Goal: Task Accomplishment & Management: Complete application form

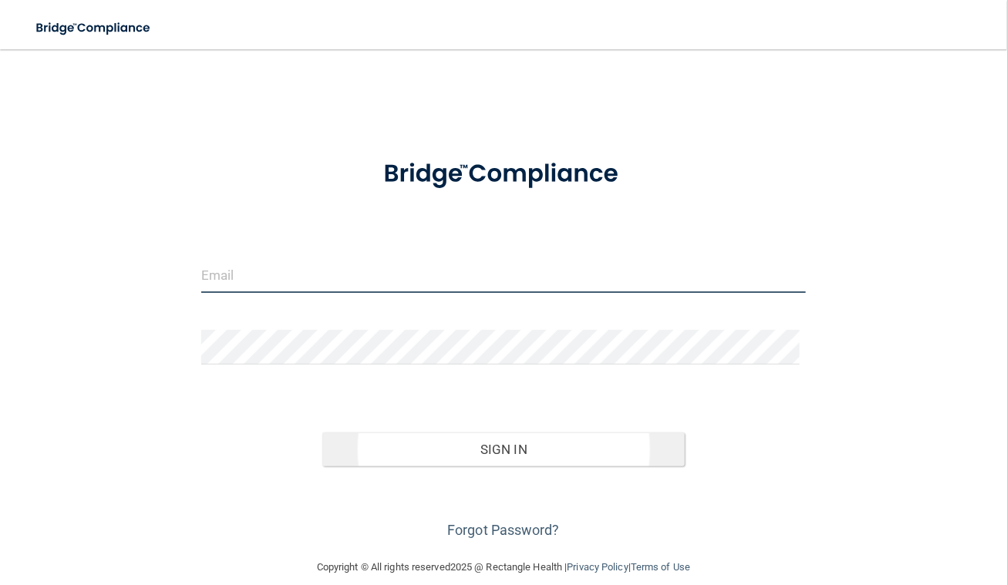
type input "[PERSON_NAME][EMAIL_ADDRESS][DOMAIN_NAME]"
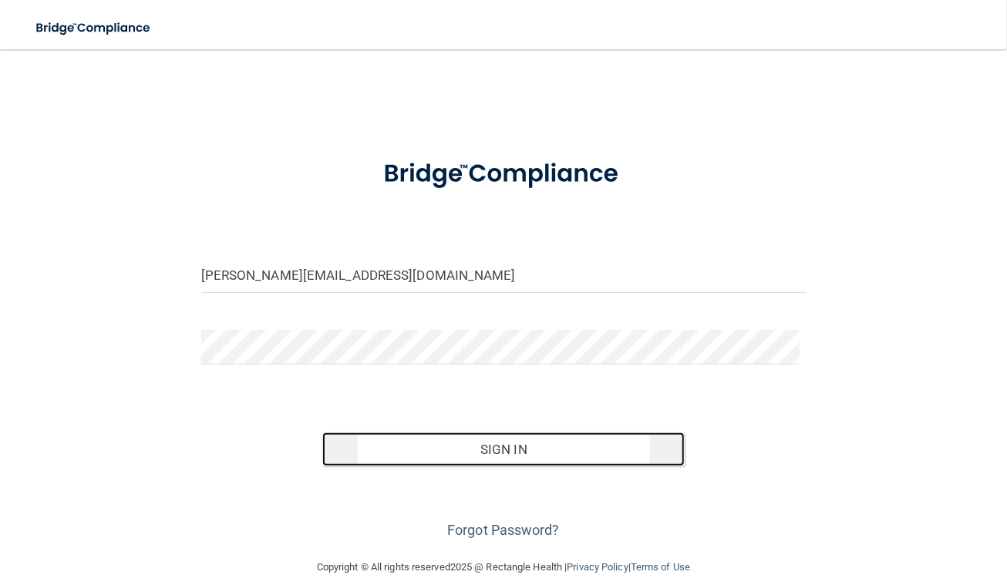
click at [513, 451] on button "Sign In" at bounding box center [503, 450] width 363 height 34
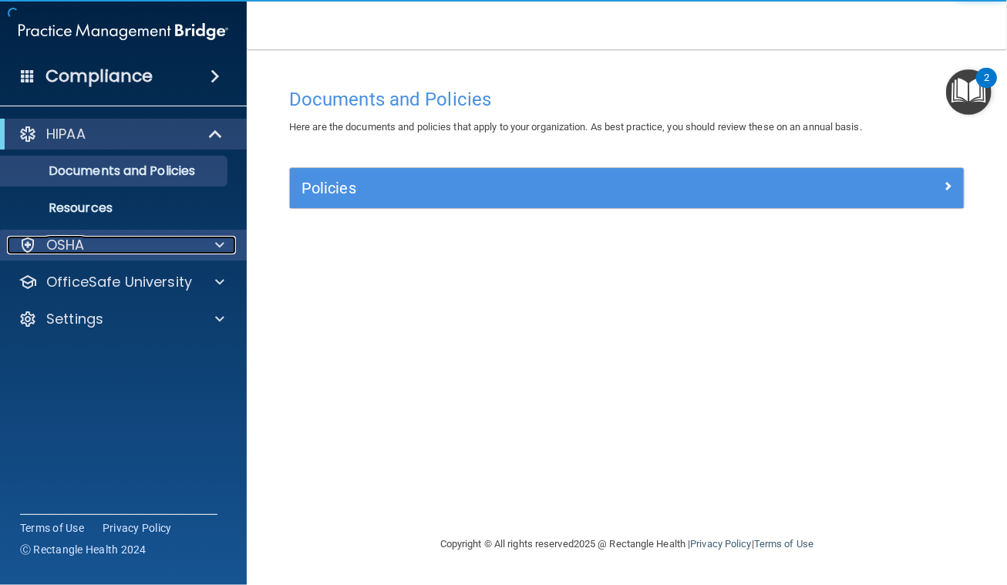
click at [217, 248] on span at bounding box center [219, 245] width 9 height 19
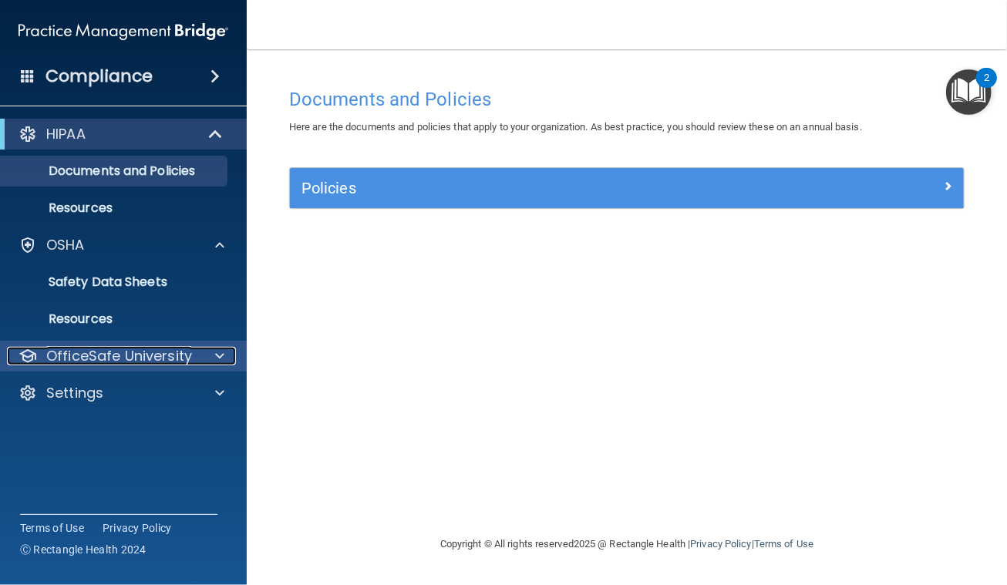
click at [219, 352] on span at bounding box center [219, 356] width 9 height 19
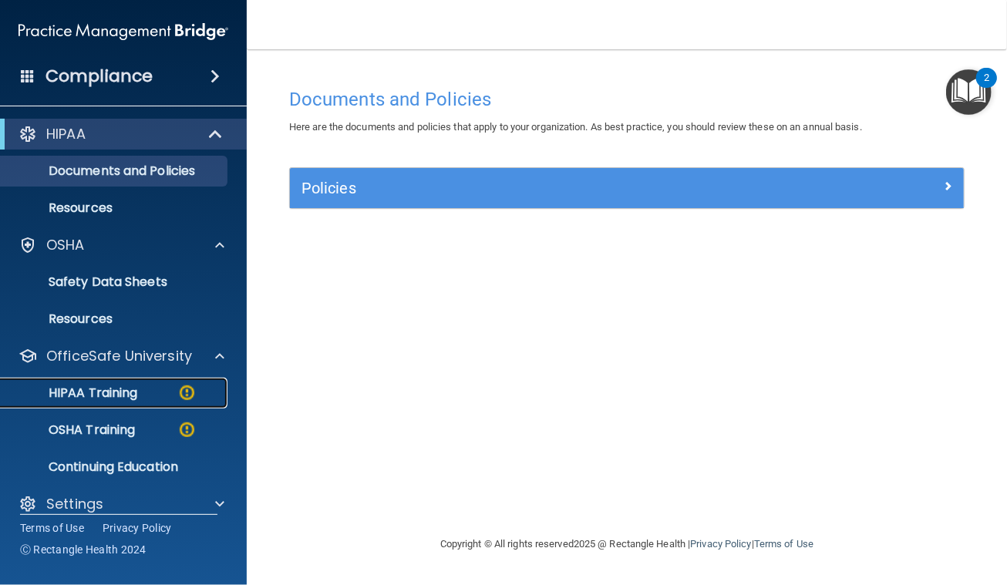
click at [134, 395] on p "HIPAA Training" at bounding box center [73, 393] width 127 height 15
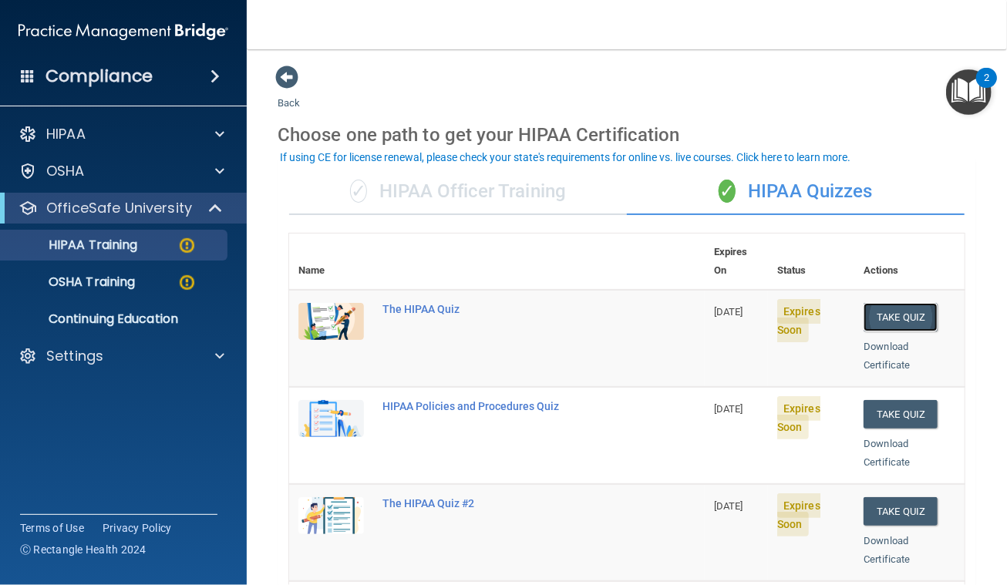
click at [884, 303] on button "Take Quiz" at bounding box center [901, 317] width 74 height 29
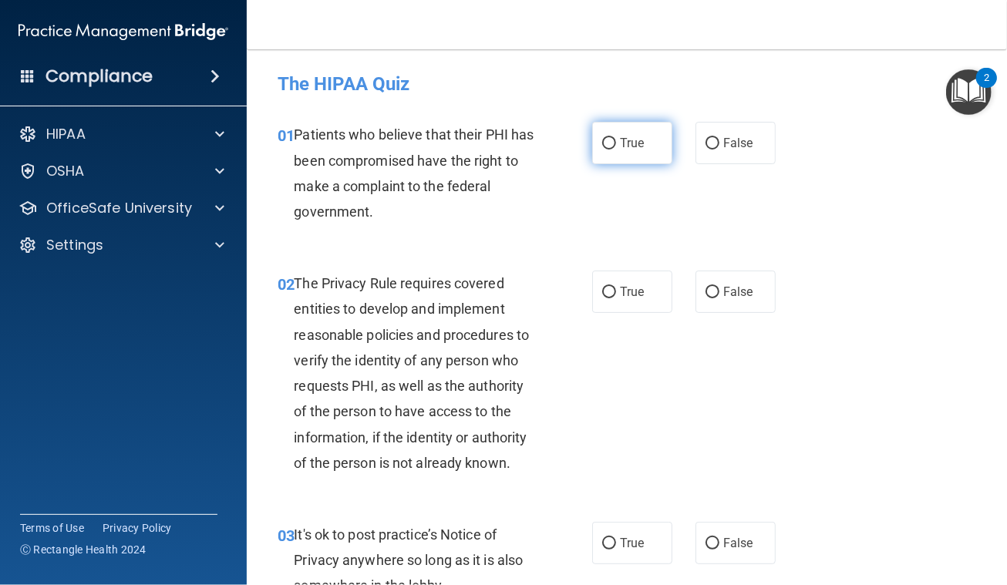
click at [602, 139] on input "True" at bounding box center [609, 144] width 14 height 12
radio input "true"
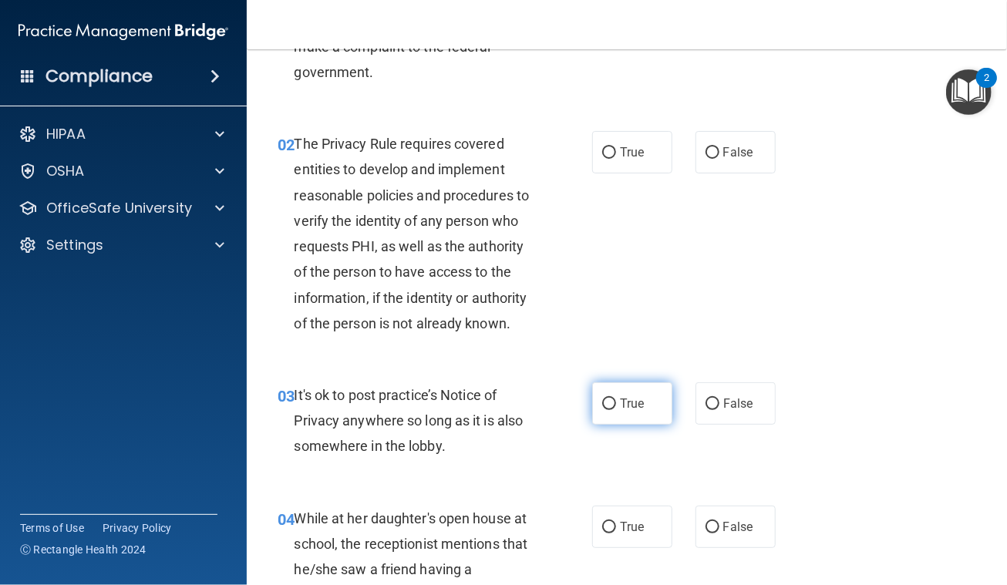
click at [603, 401] on input "True" at bounding box center [609, 405] width 14 height 12
radio input "true"
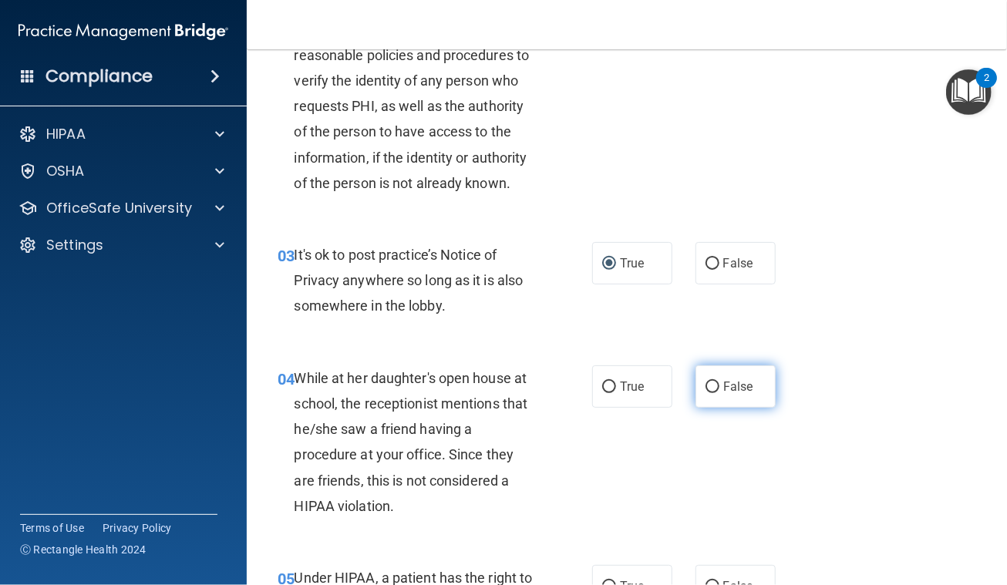
click at [706, 384] on input "False" at bounding box center [713, 388] width 14 height 12
radio input "true"
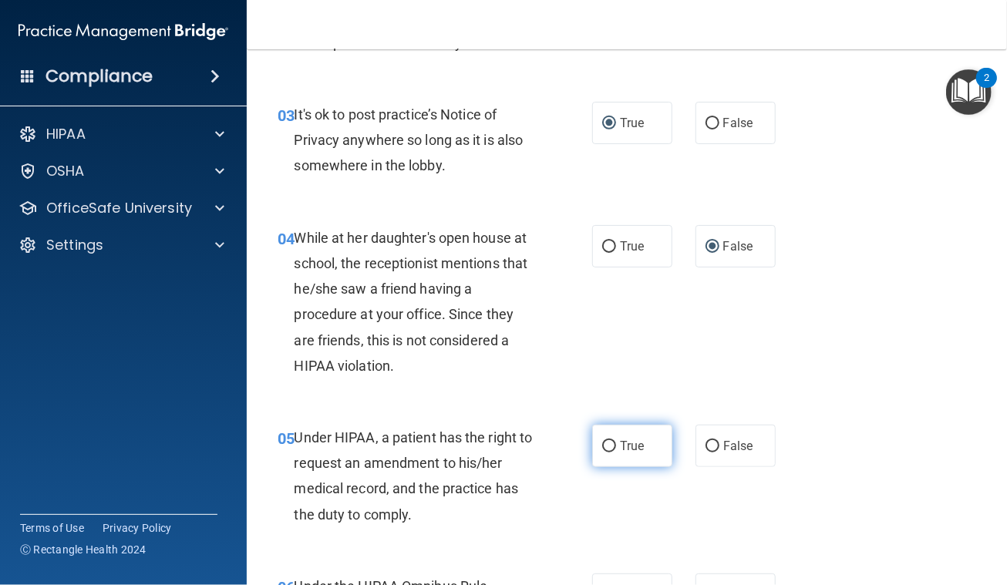
click at [602, 442] on input "True" at bounding box center [609, 447] width 14 height 12
radio input "true"
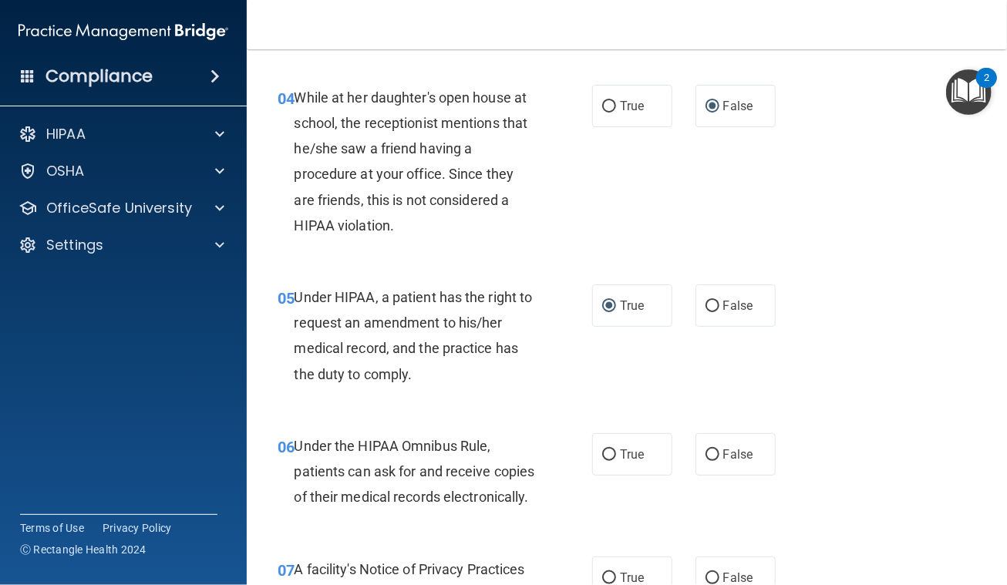
scroll to position [701, 0]
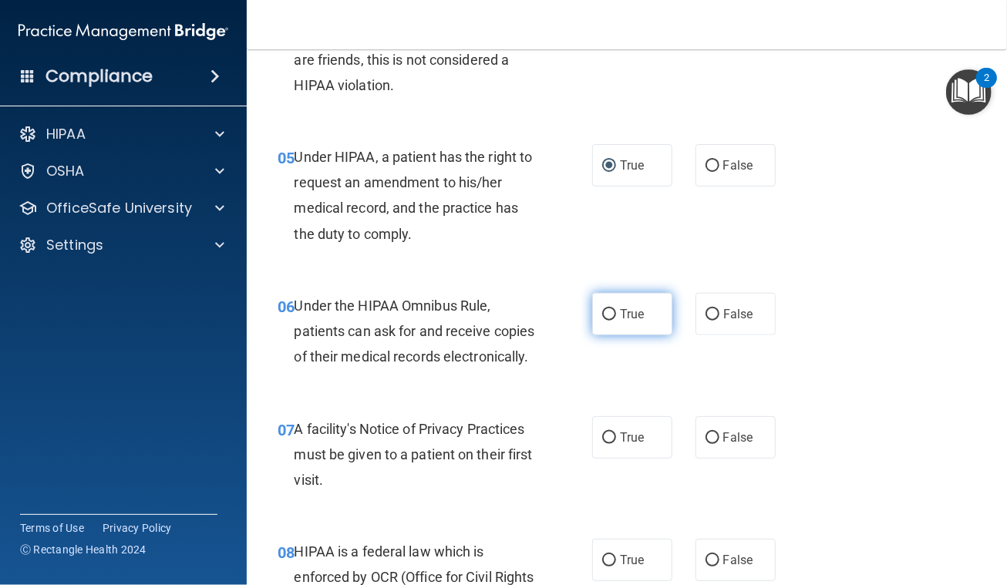
click at [602, 313] on input "True" at bounding box center [609, 315] width 14 height 12
radio input "true"
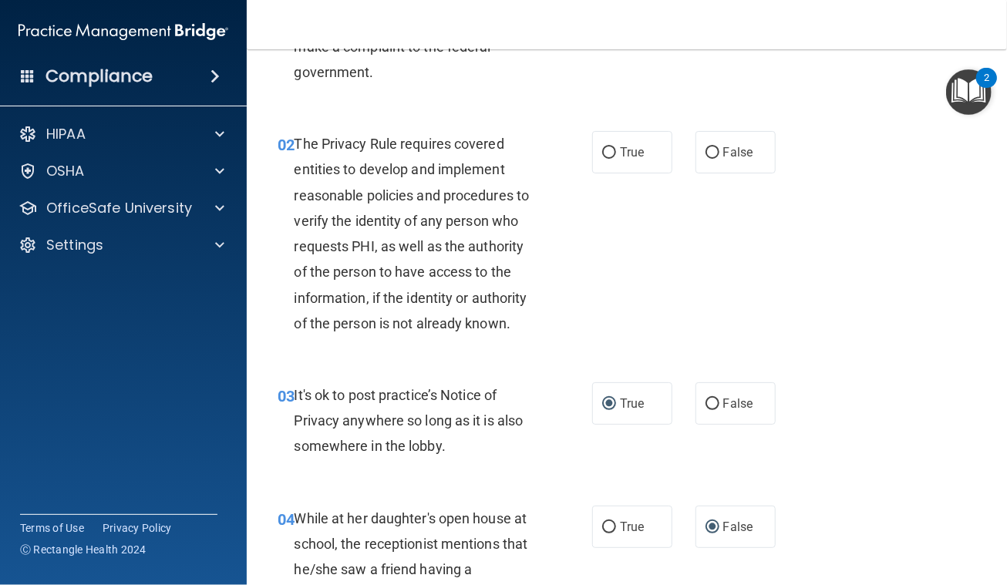
scroll to position [0, 0]
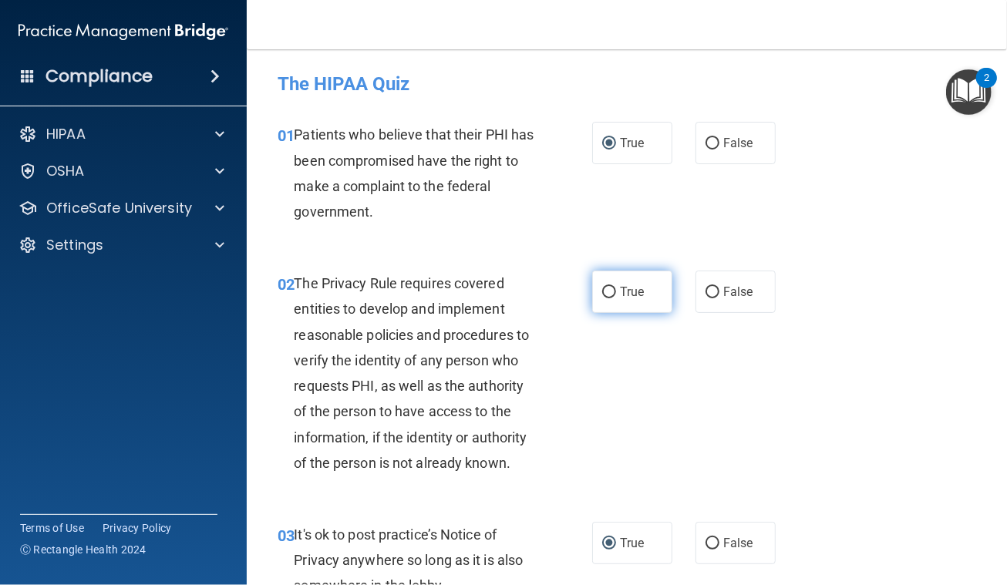
click at [610, 289] on input "True" at bounding box center [609, 293] width 14 height 12
radio input "true"
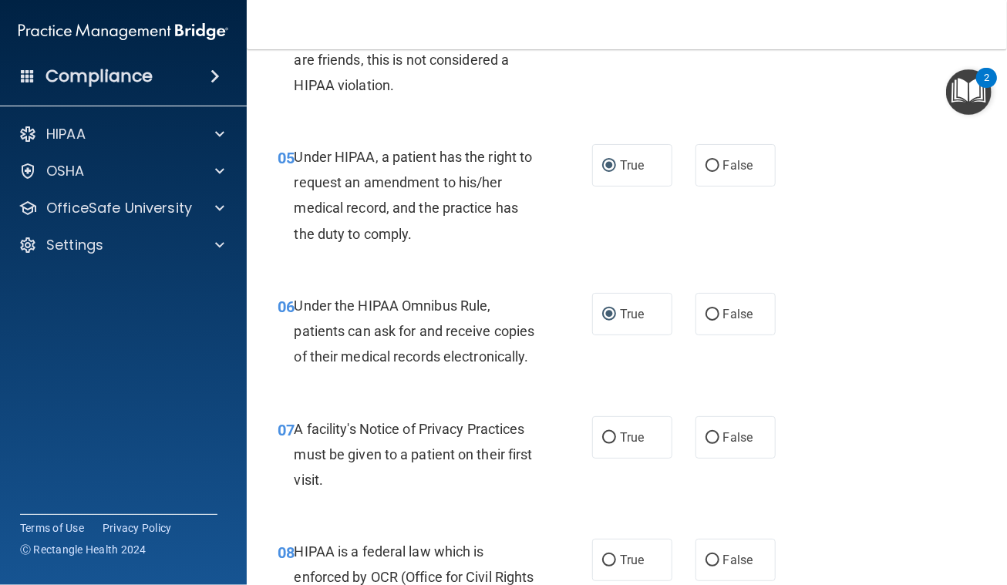
scroll to position [841, 0]
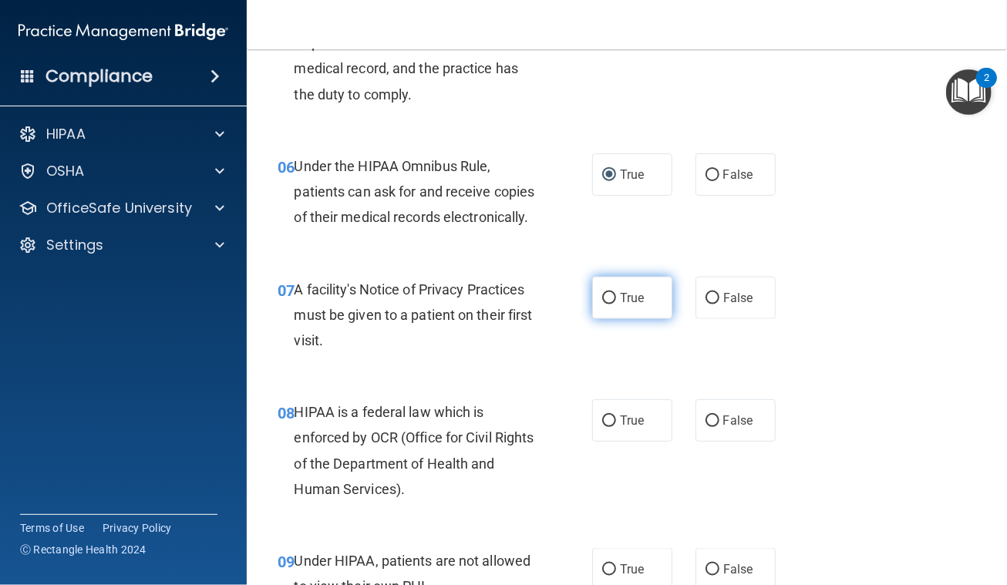
click at [605, 305] on input "True" at bounding box center [609, 299] width 14 height 12
radio input "true"
click at [602, 427] on input "True" at bounding box center [609, 422] width 14 height 12
radio input "true"
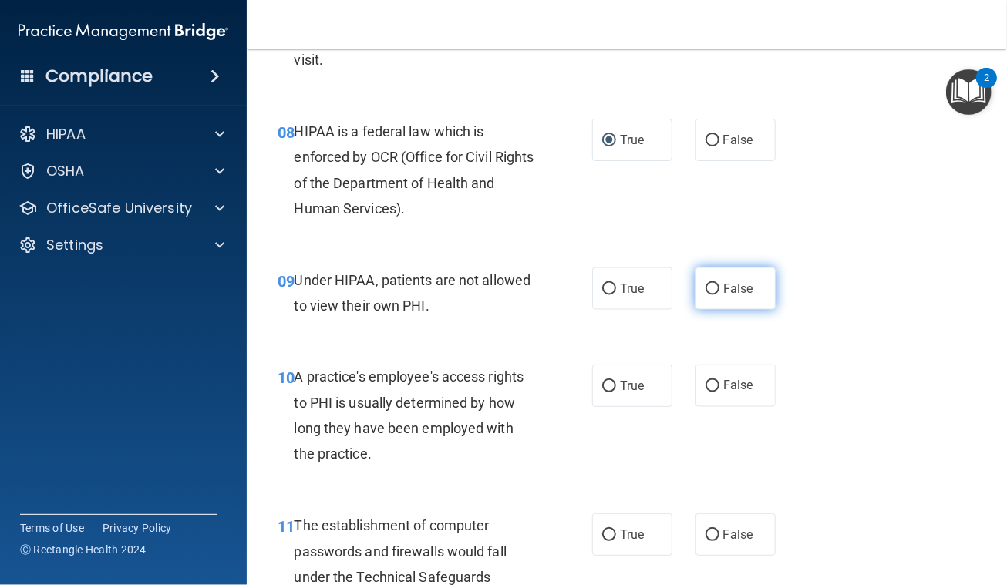
click at [706, 295] on input "False" at bounding box center [713, 290] width 14 height 12
radio input "true"
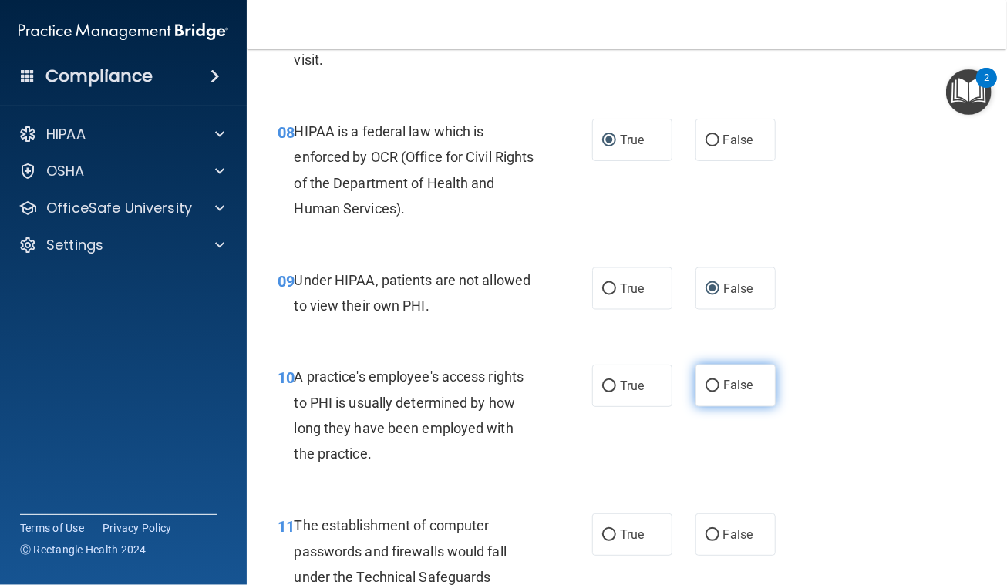
click at [706, 392] on input "False" at bounding box center [713, 387] width 14 height 12
radio input "true"
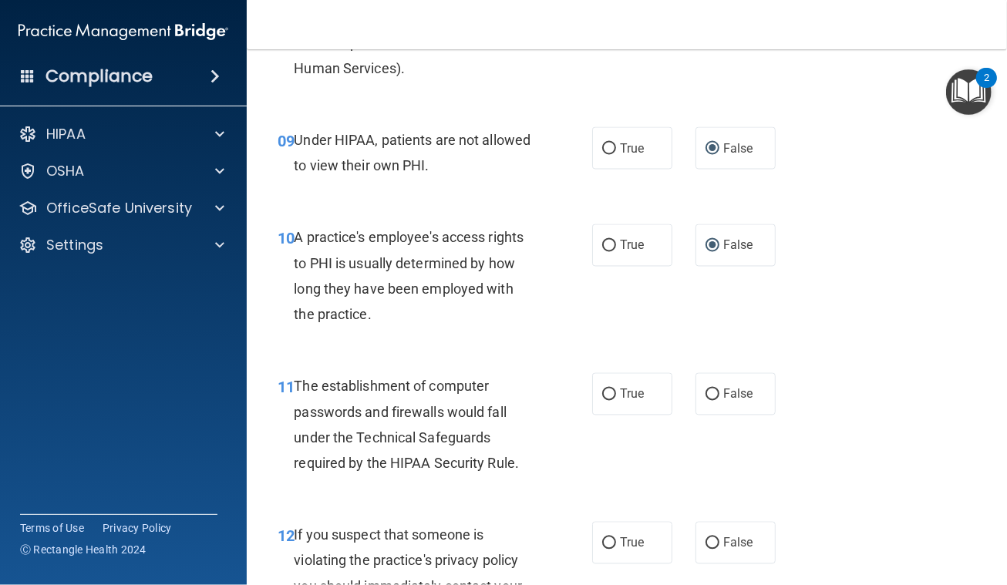
scroll to position [1402, 0]
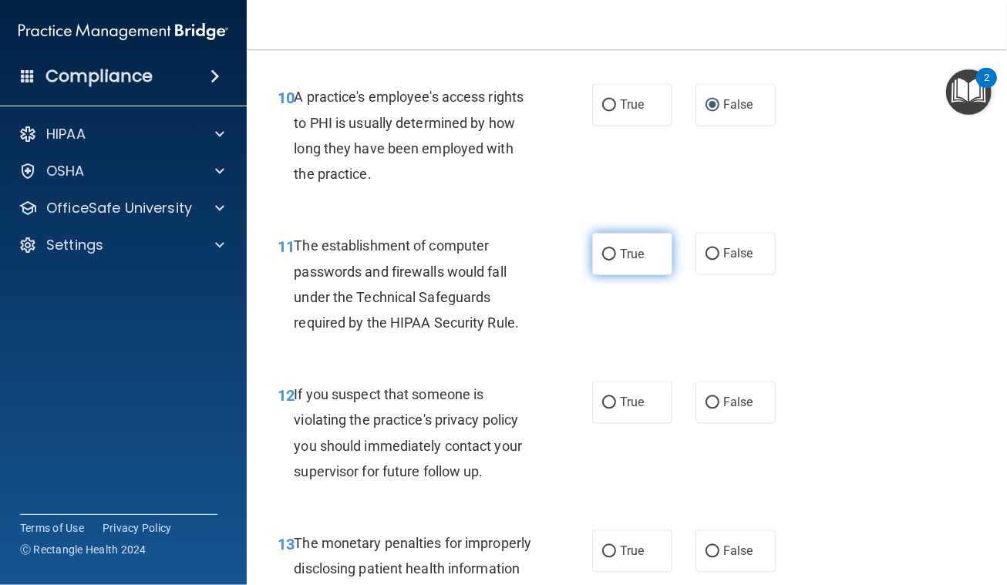
click at [604, 261] on input "True" at bounding box center [609, 255] width 14 height 12
radio input "true"
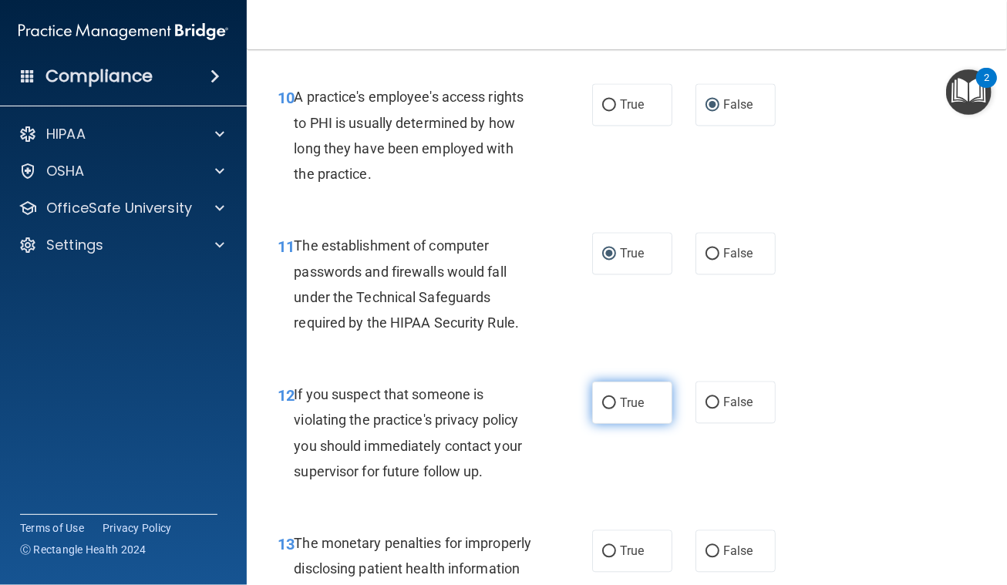
click at [602, 409] on input "True" at bounding box center [609, 404] width 14 height 12
radio input "true"
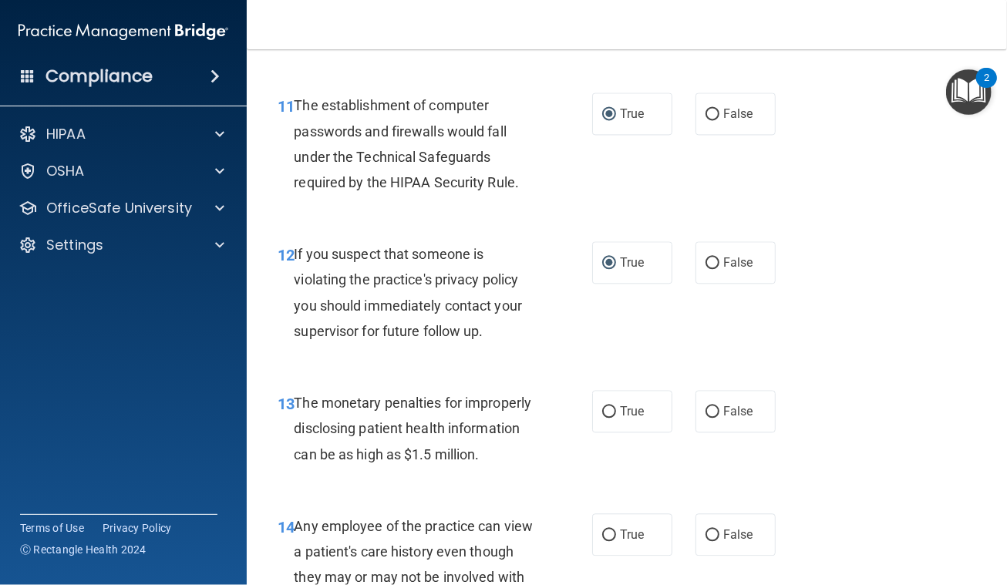
scroll to position [1682, 0]
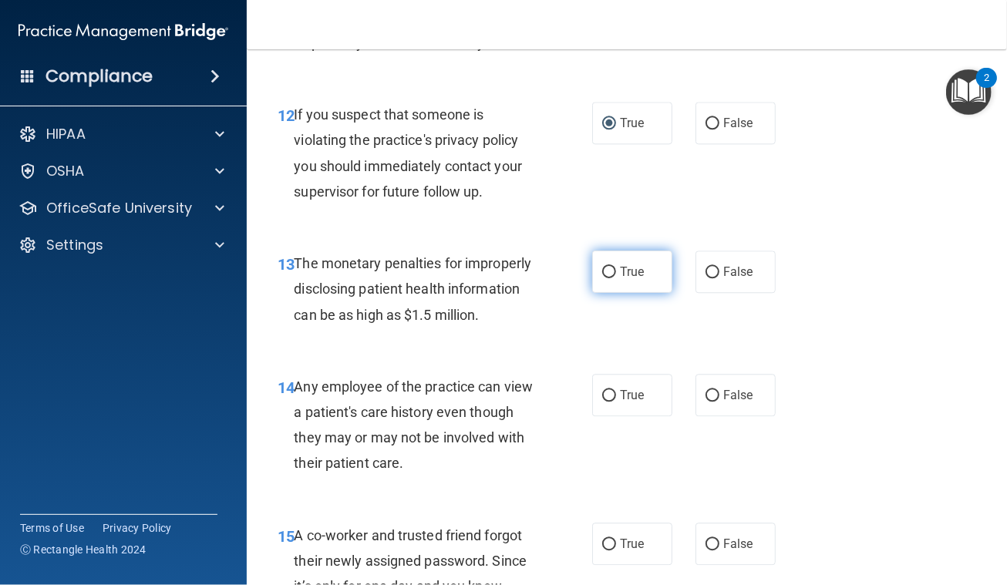
click at [602, 278] on input "True" at bounding box center [609, 273] width 14 height 12
radio input "true"
click at [706, 402] on input "False" at bounding box center [713, 396] width 14 height 12
radio input "true"
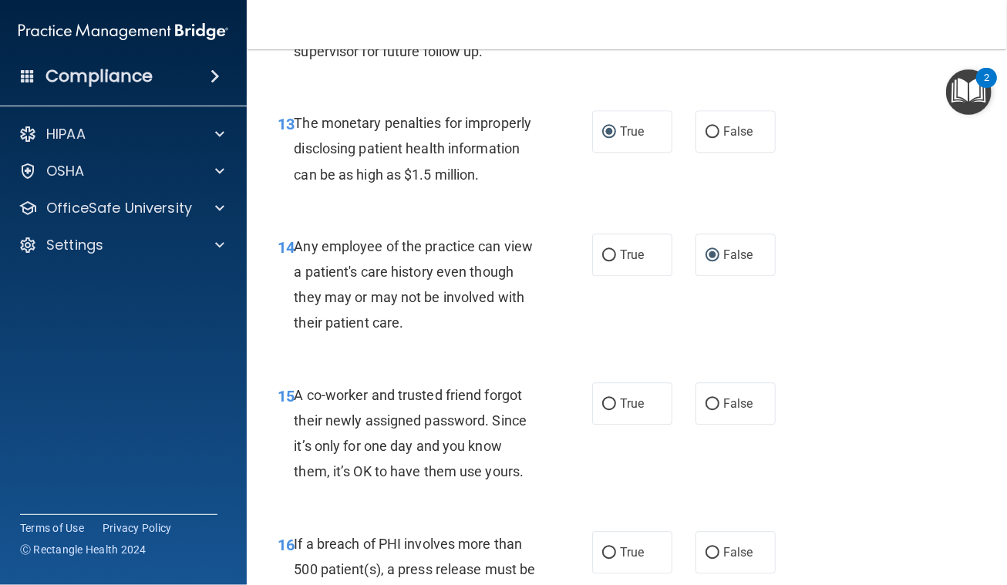
scroll to position [1962, 0]
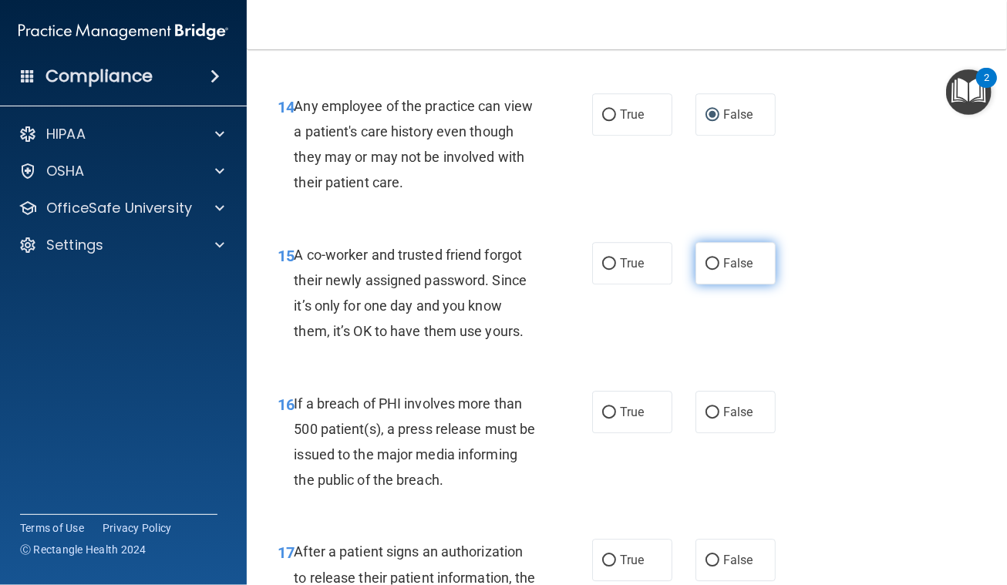
click at [706, 270] on input "False" at bounding box center [713, 264] width 14 height 12
radio input "true"
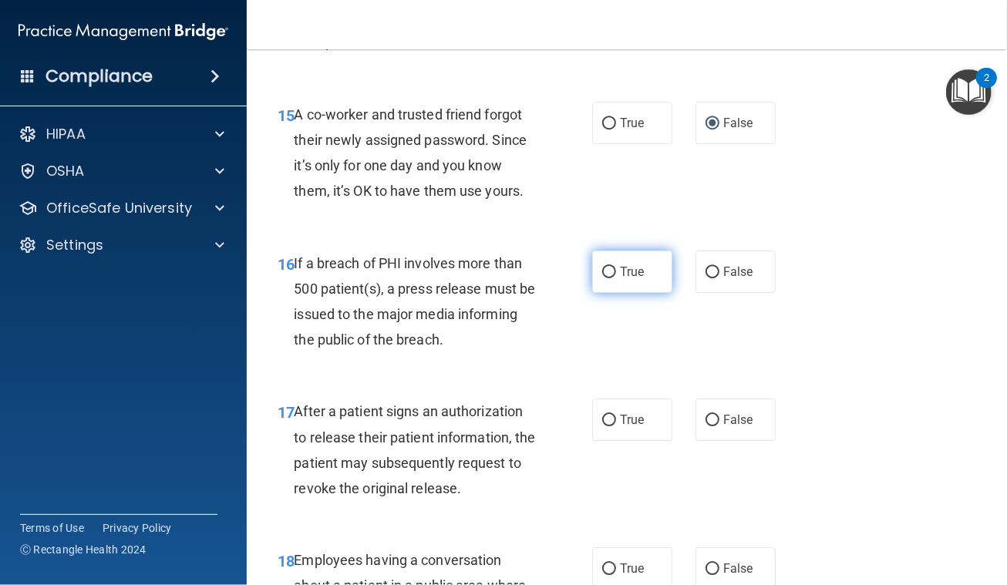
click at [602, 278] on input "True" at bounding box center [609, 273] width 14 height 12
radio input "true"
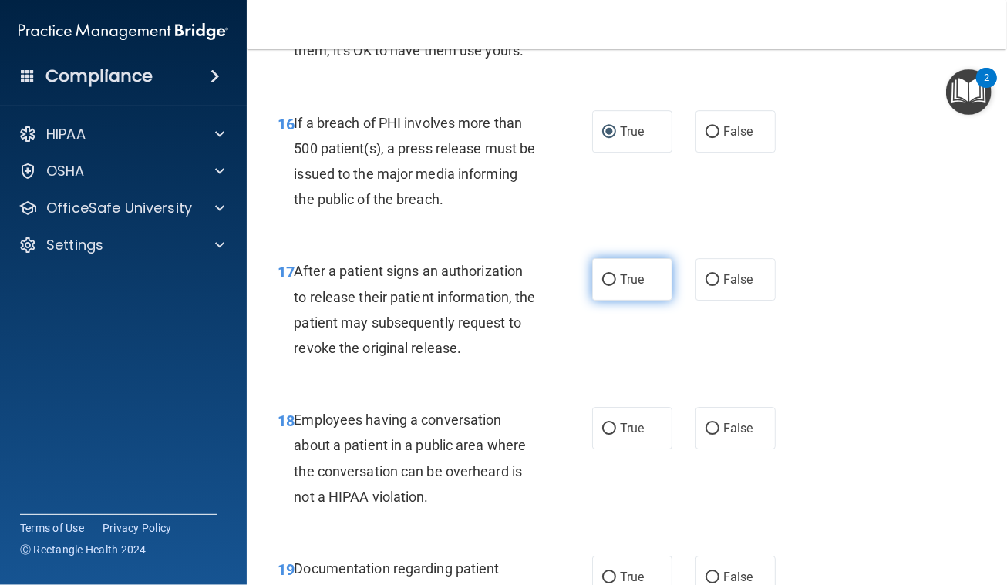
click at [603, 286] on input "True" at bounding box center [609, 281] width 14 height 12
radio input "true"
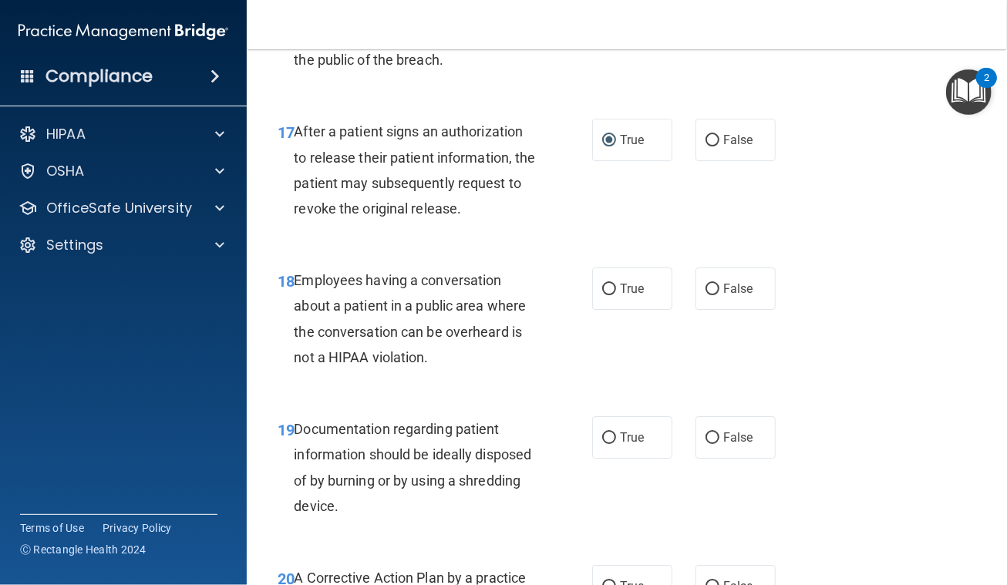
scroll to position [2523, 0]
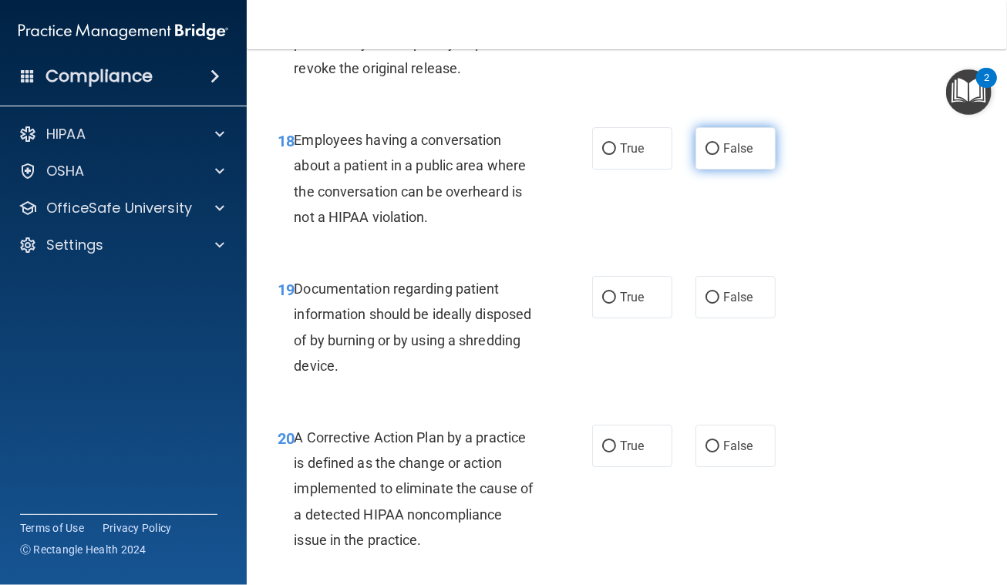
click at [706, 155] on input "False" at bounding box center [713, 149] width 14 height 12
radio input "true"
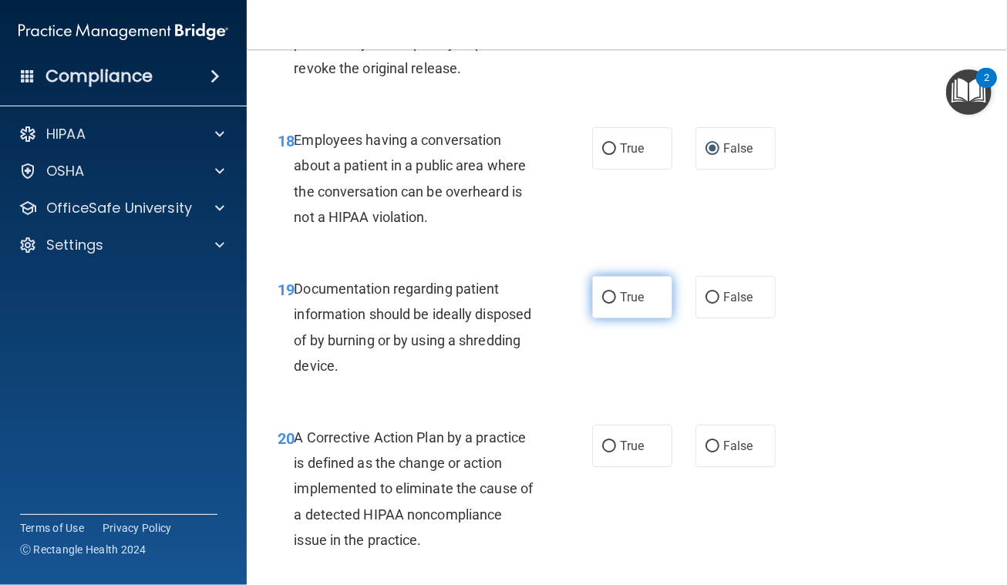
click at [602, 304] on input "True" at bounding box center [609, 298] width 14 height 12
radio input "true"
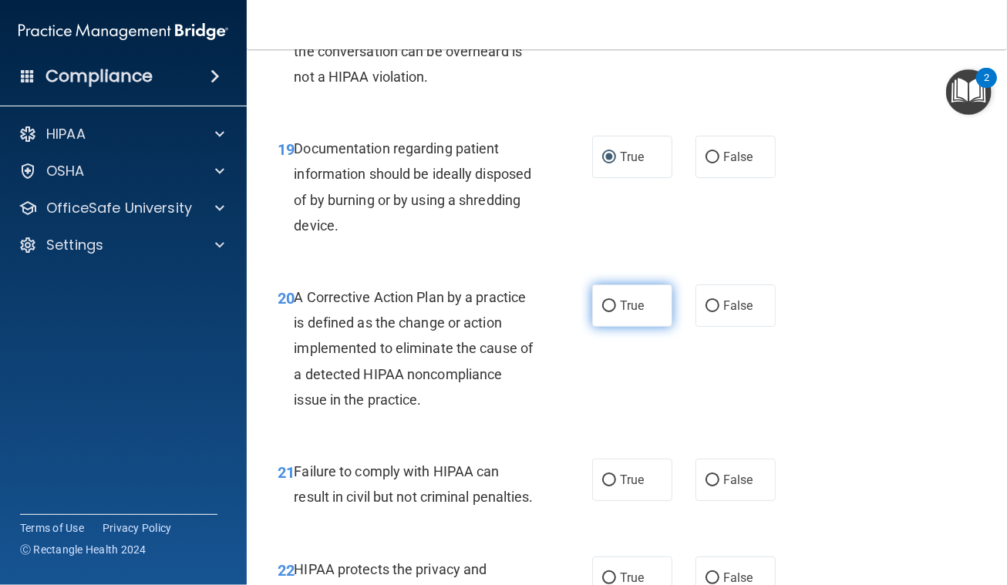
click at [602, 312] on input "True" at bounding box center [609, 307] width 14 height 12
radio input "true"
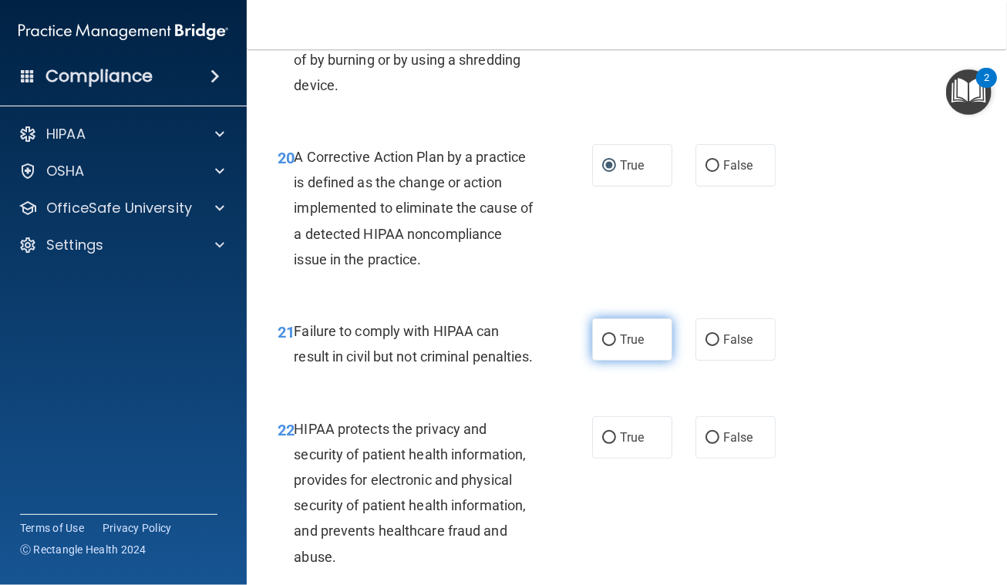
click at [602, 346] on input "True" at bounding box center [609, 341] width 14 height 12
radio input "true"
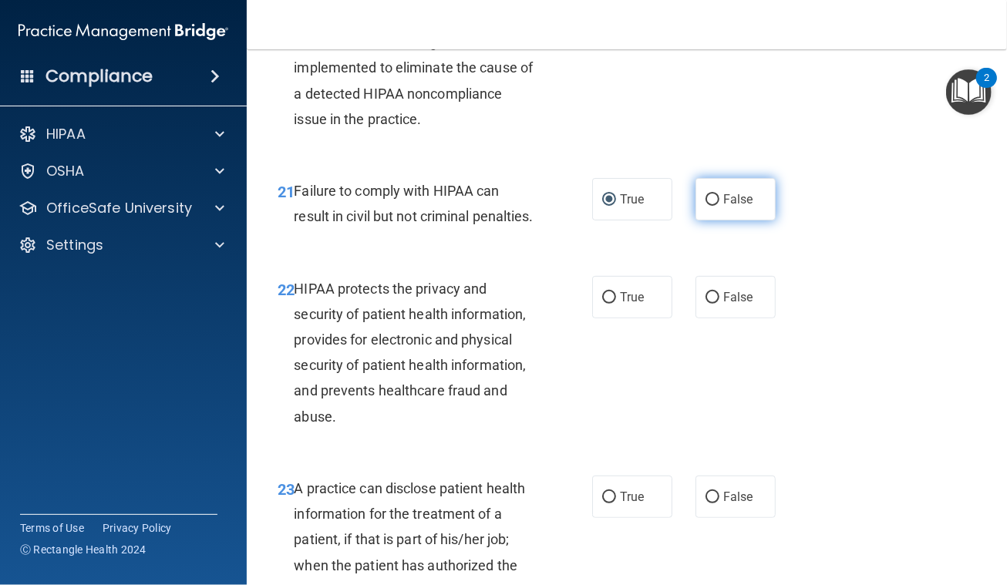
click at [706, 206] on input "False" at bounding box center [713, 200] width 14 height 12
radio input "true"
radio input "false"
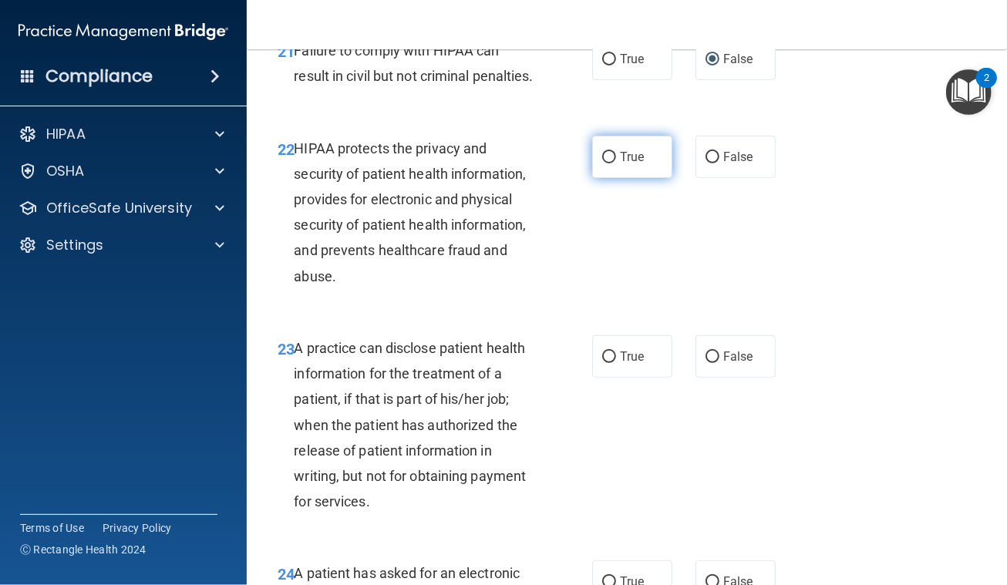
click at [602, 163] on input "True" at bounding box center [609, 158] width 14 height 12
radio input "true"
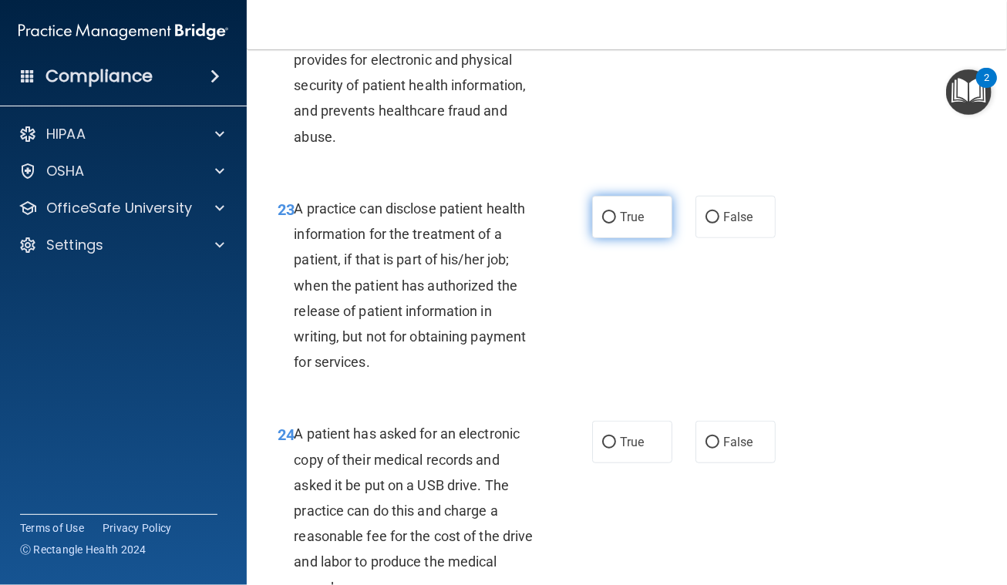
click at [602, 224] on input "True" at bounding box center [609, 218] width 14 height 12
radio input "true"
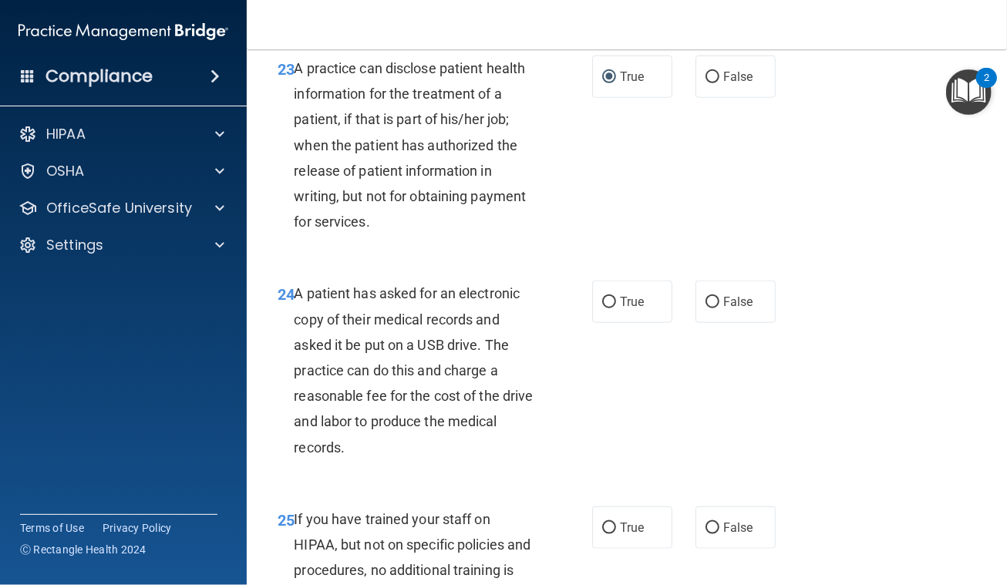
scroll to position [3505, 0]
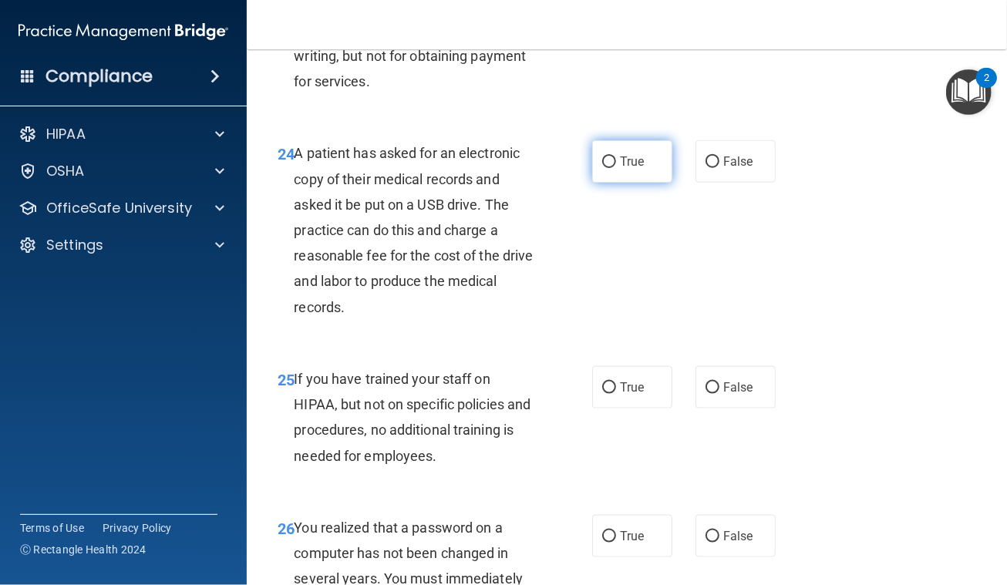
click at [602, 168] on input "True" at bounding box center [609, 163] width 14 height 12
radio input "true"
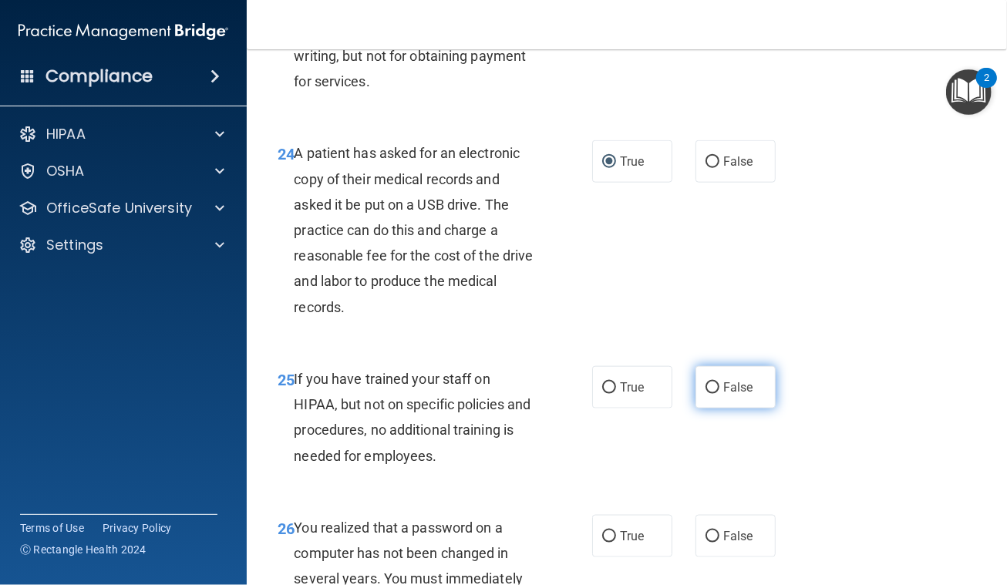
click at [706, 394] on input "False" at bounding box center [713, 388] width 14 height 12
radio input "true"
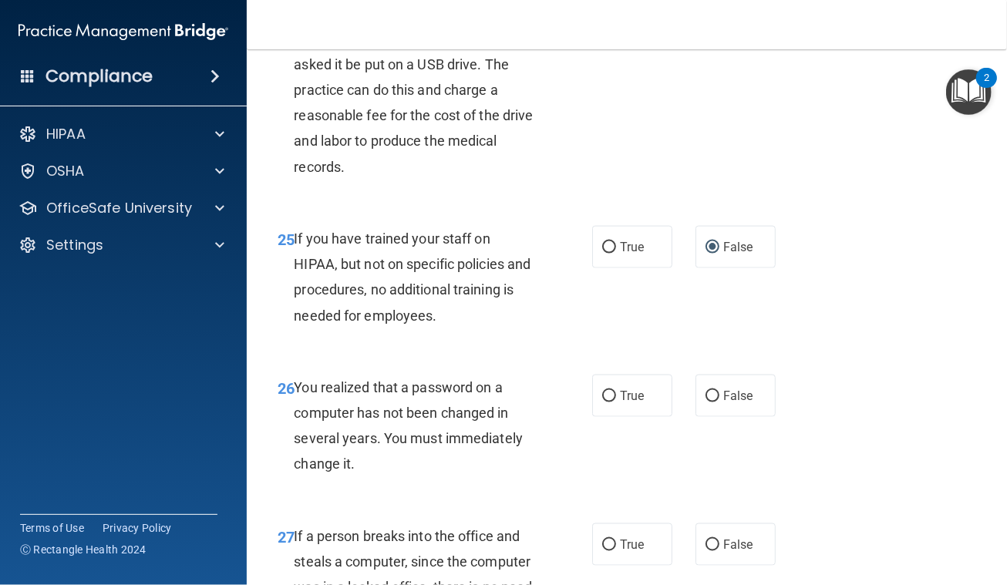
scroll to position [3785, 0]
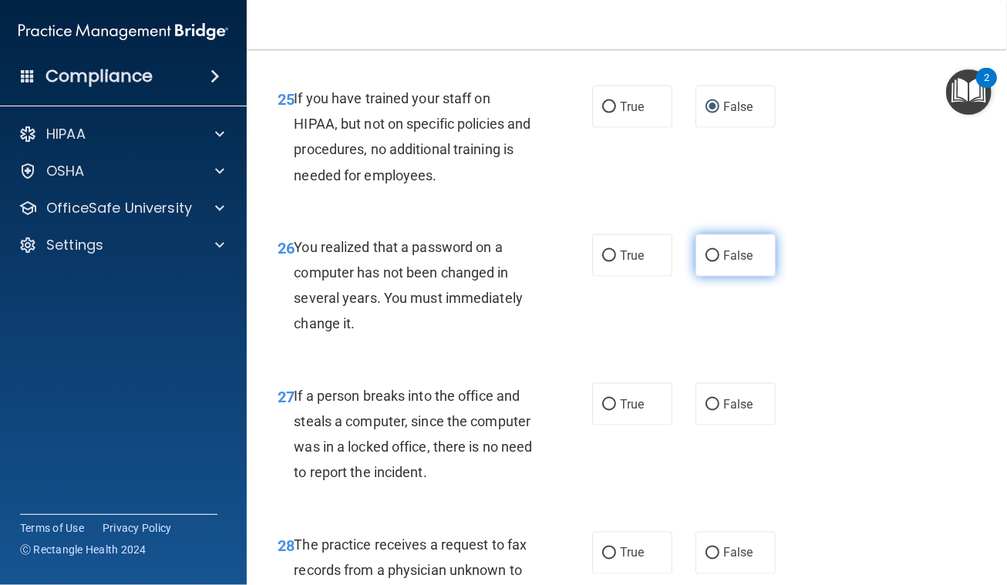
click at [706, 262] on input "False" at bounding box center [713, 257] width 14 height 12
radio input "true"
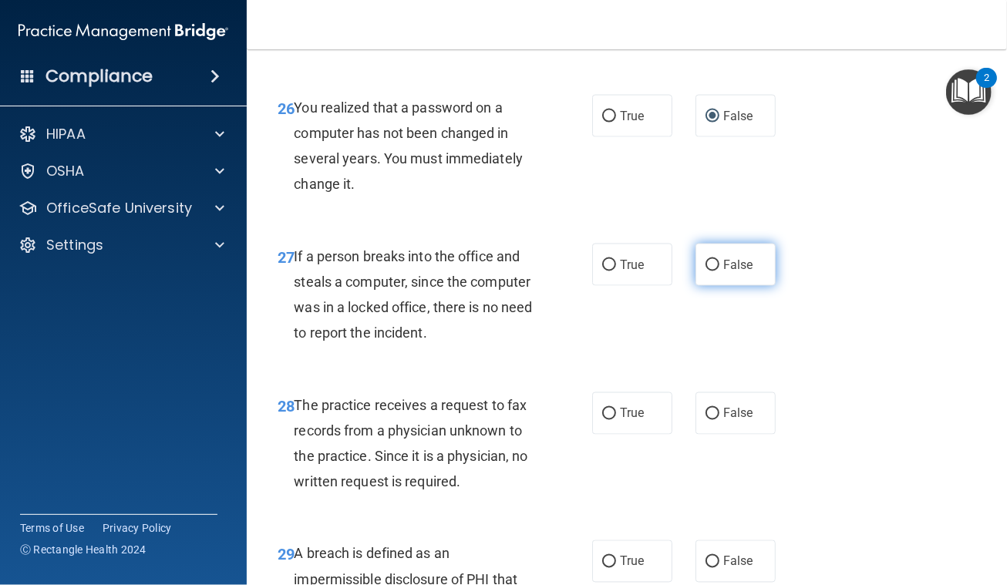
click at [706, 271] on input "False" at bounding box center [713, 266] width 14 height 12
radio input "true"
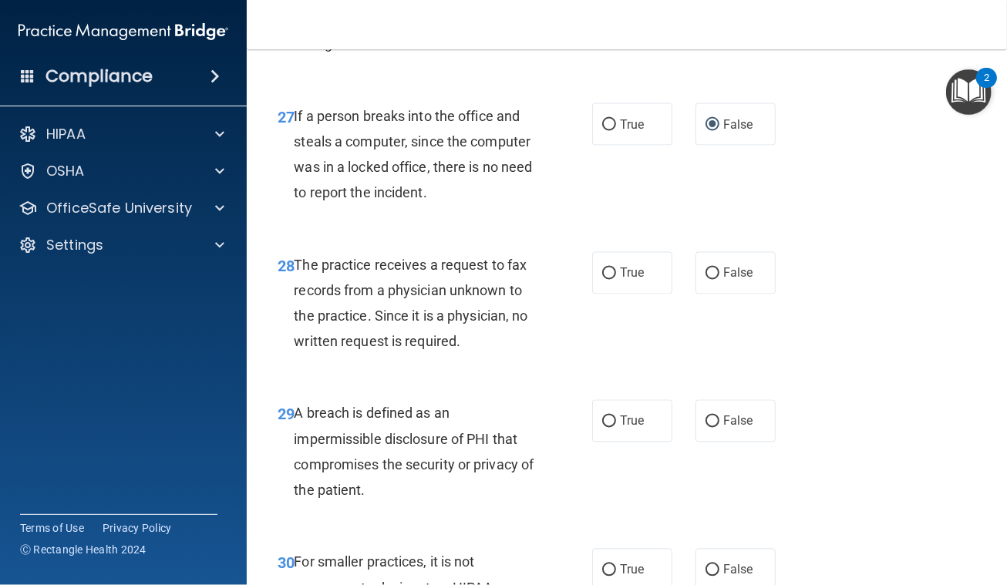
scroll to position [4206, 0]
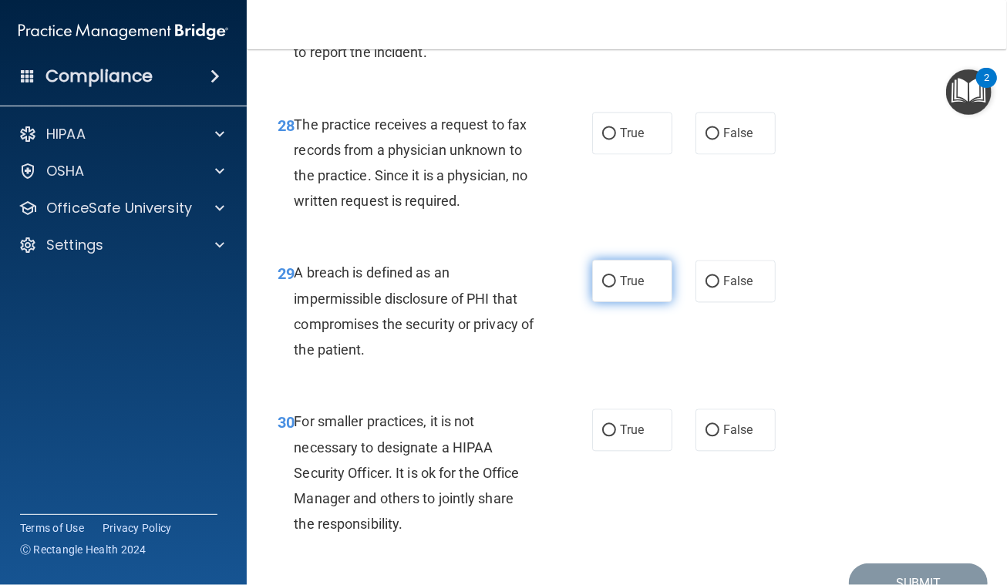
click at [602, 288] on input "True" at bounding box center [609, 282] width 14 height 12
radio input "true"
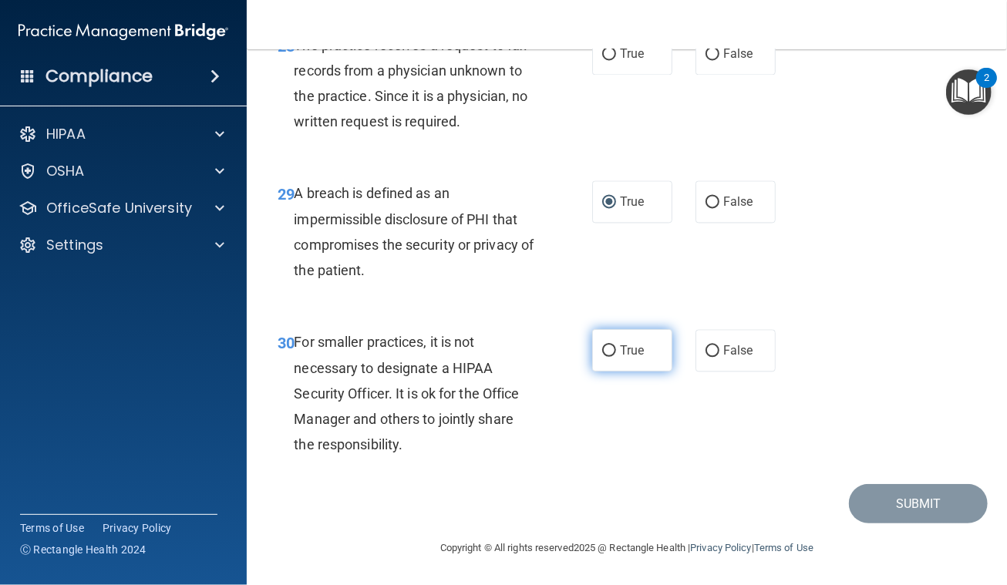
click at [604, 350] on input "True" at bounding box center [609, 351] width 14 height 12
radio input "true"
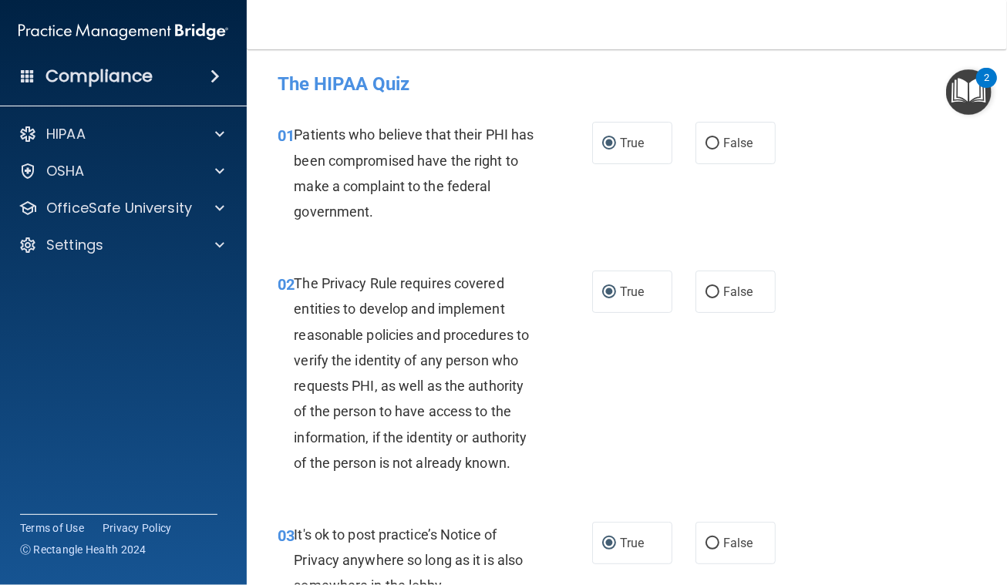
scroll to position [280, 0]
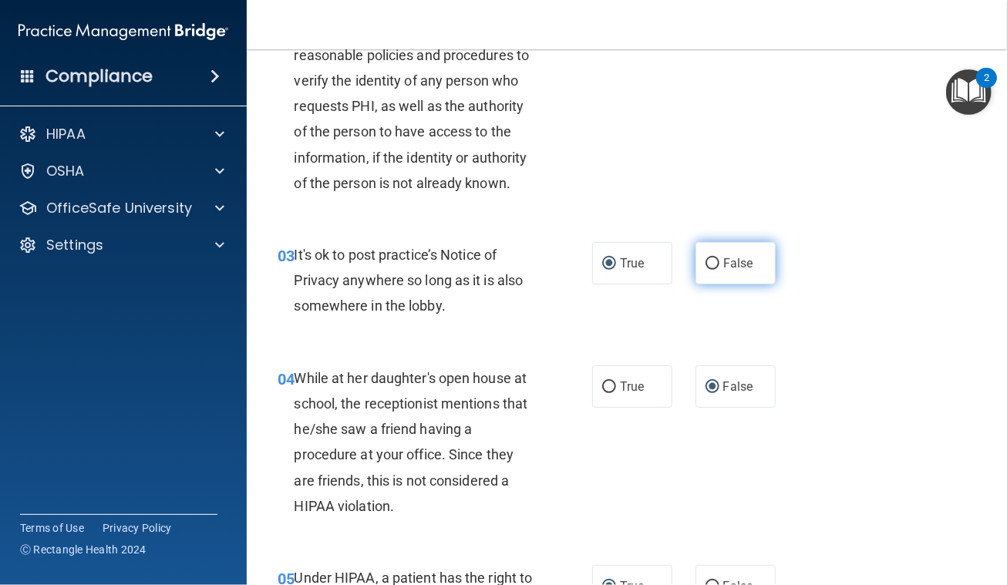
click at [706, 261] on input "False" at bounding box center [713, 264] width 14 height 12
radio input "true"
radio input "false"
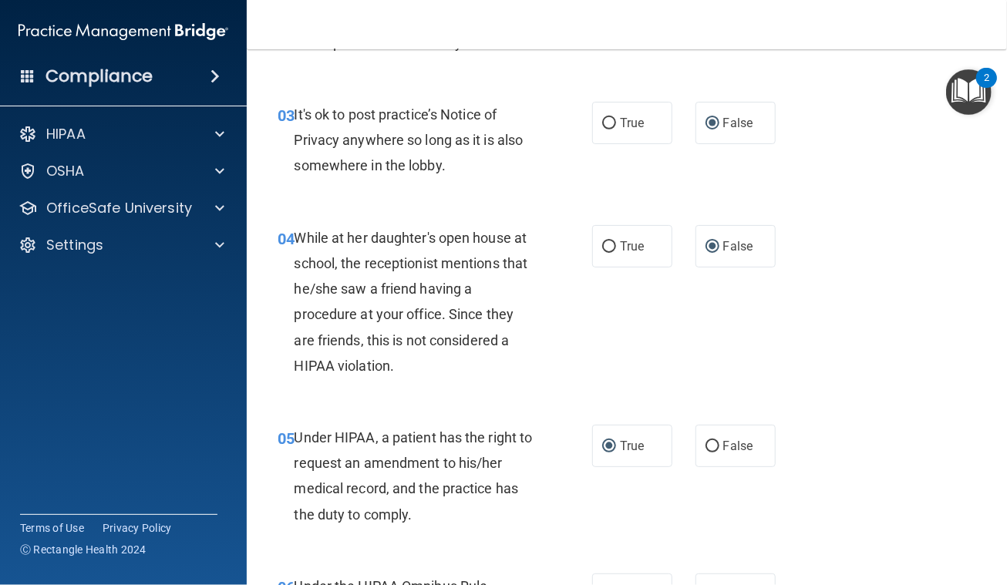
scroll to position [561, 0]
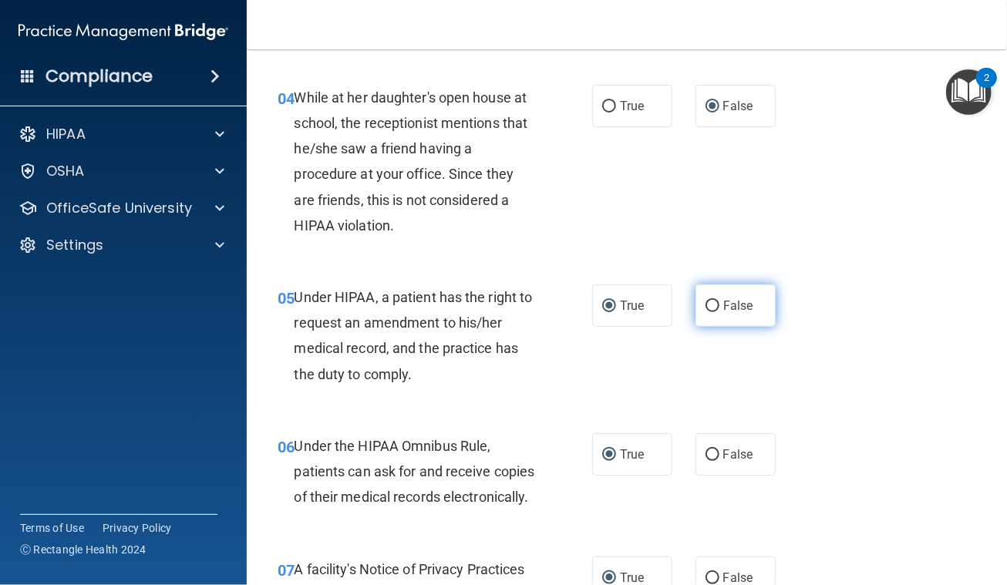
click at [709, 304] on input "False" at bounding box center [713, 307] width 14 height 12
radio input "true"
radio input "false"
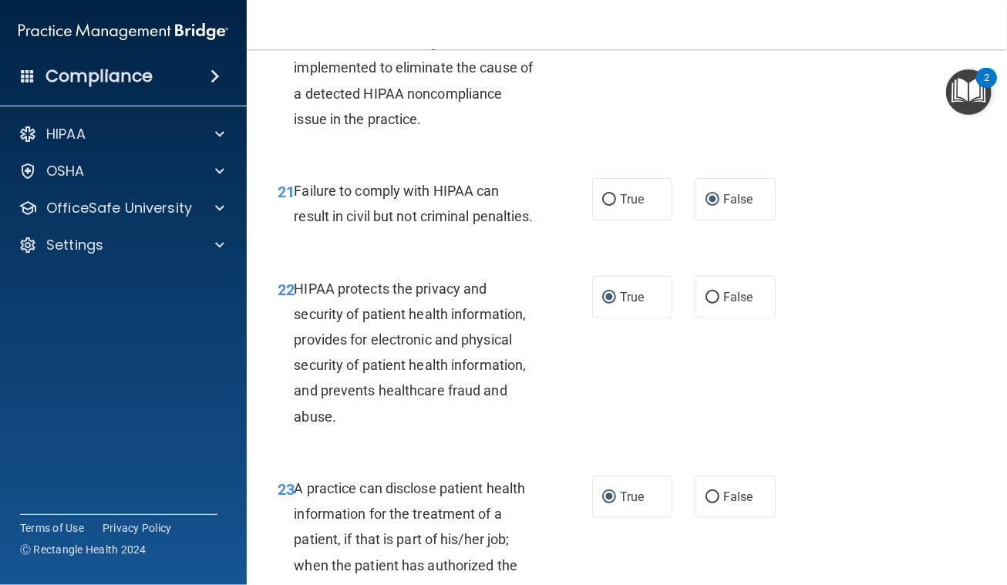
scroll to position [3224, 0]
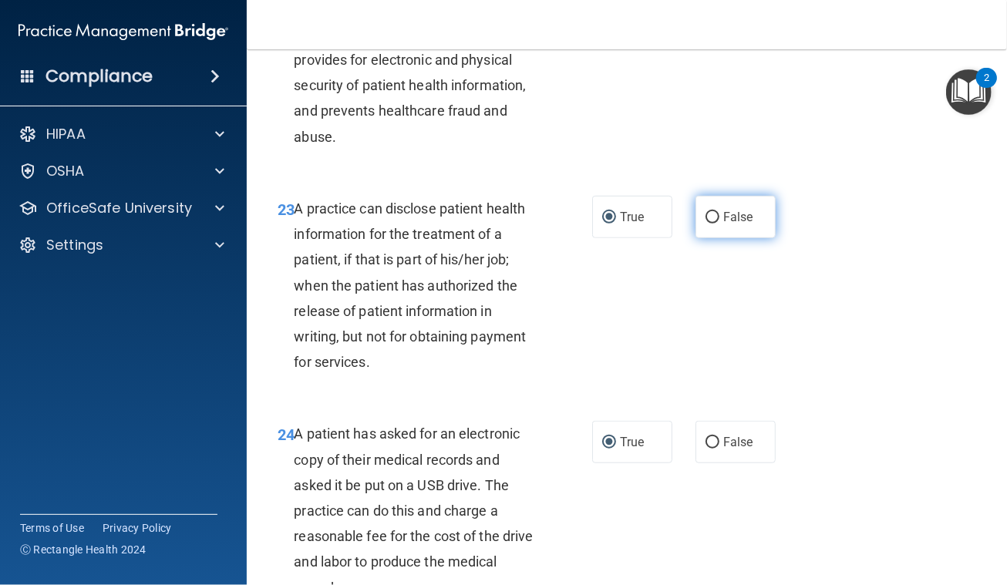
click at [708, 224] on input "False" at bounding box center [713, 218] width 14 height 12
radio input "true"
radio input "false"
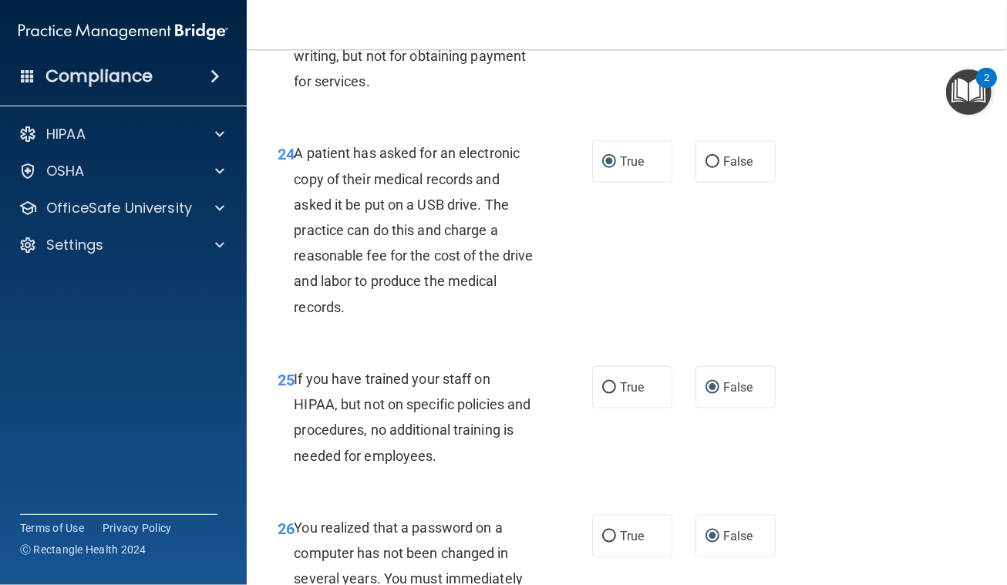
scroll to position [3645, 0]
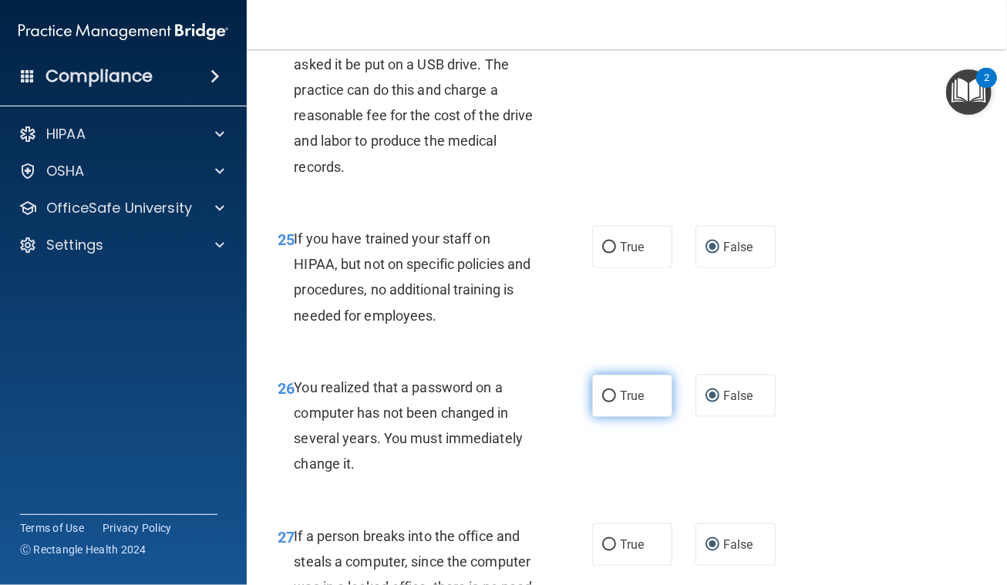
click at [602, 403] on input "True" at bounding box center [609, 397] width 14 height 12
radio input "true"
radio input "false"
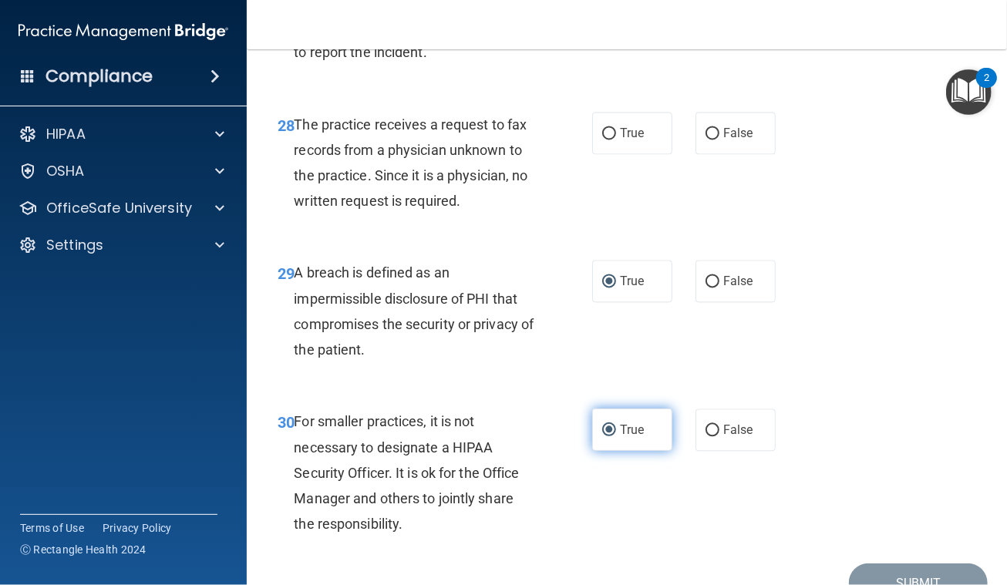
scroll to position [4334, 0]
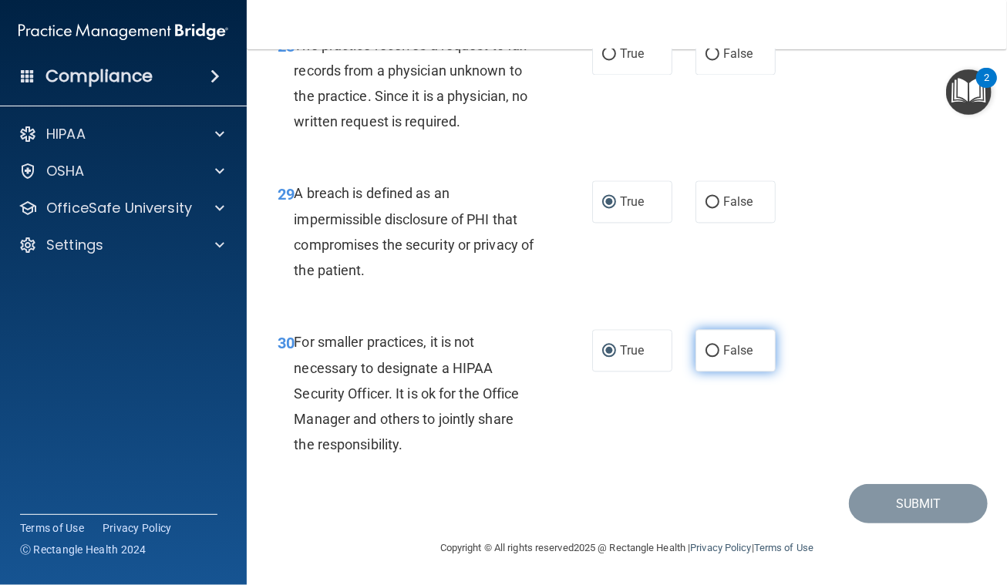
click at [698, 345] on label "False" at bounding box center [736, 350] width 80 height 42
click at [706, 345] on input "False" at bounding box center [713, 351] width 14 height 12
radio input "true"
radio input "false"
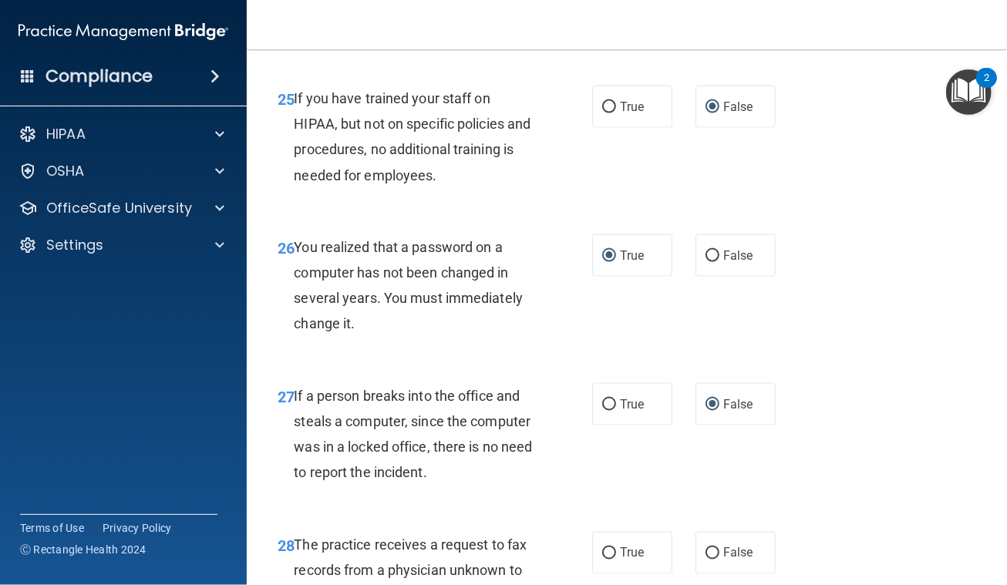
scroll to position [3925, 0]
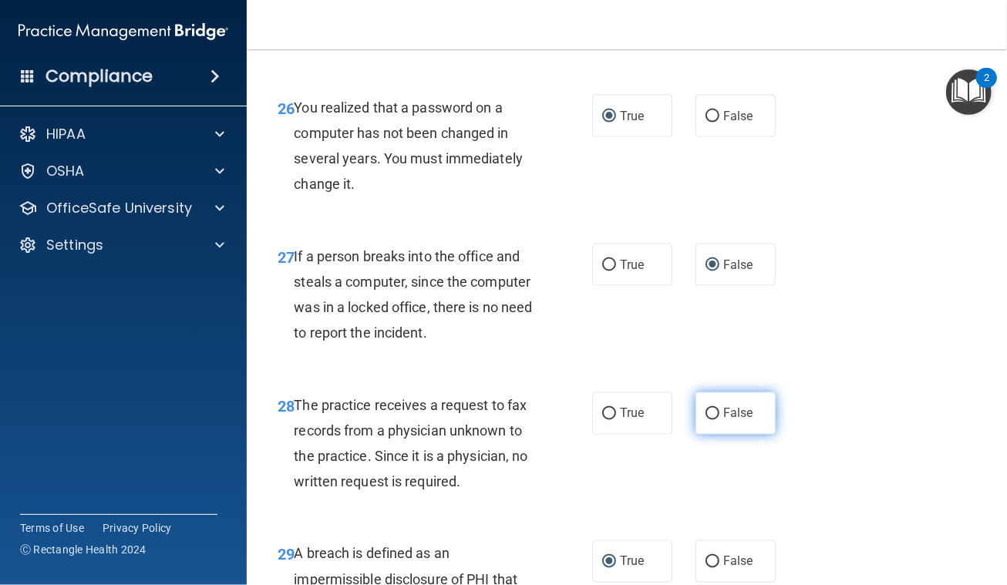
click at [712, 435] on label "False" at bounding box center [736, 413] width 80 height 42
click at [712, 420] on input "False" at bounding box center [713, 415] width 14 height 12
radio input "true"
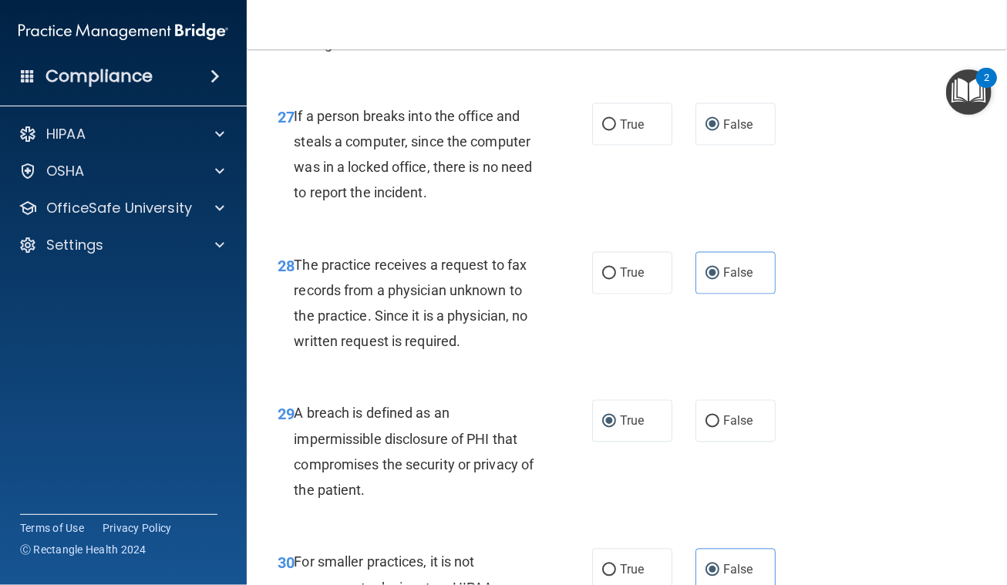
scroll to position [4334, 0]
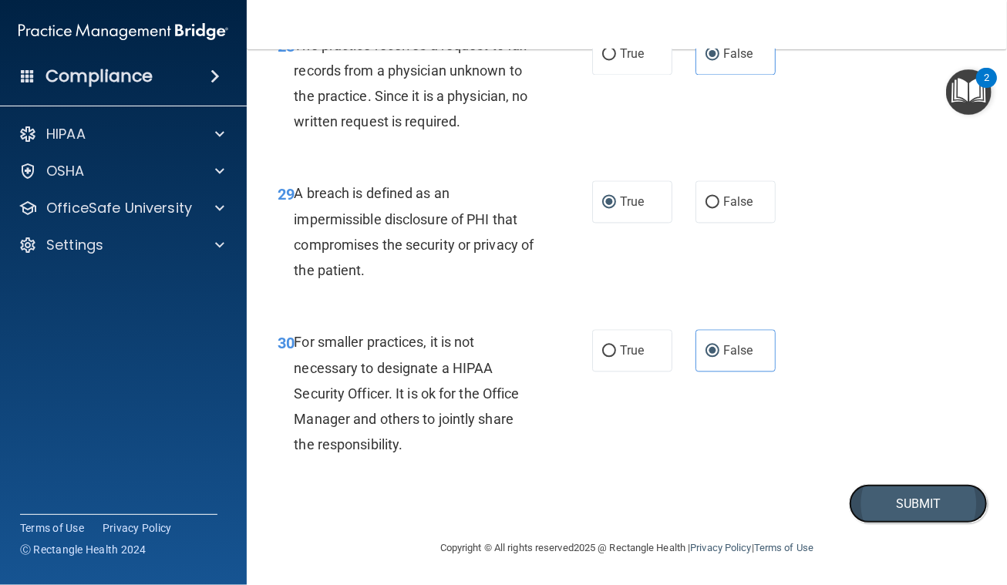
click at [936, 498] on button "Submit" at bounding box center [918, 503] width 139 height 39
